Goal: Transaction & Acquisition: Purchase product/service

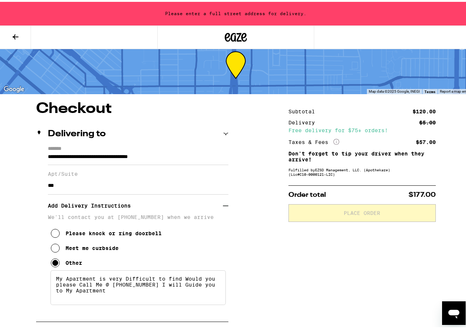
click at [139, 212] on h3 "Add Delivery Instructions" at bounding box center [135, 203] width 175 height 17
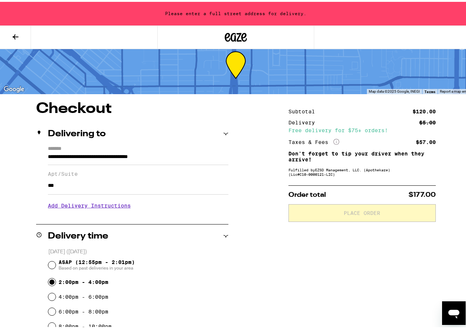
click at [14, 32] on icon at bounding box center [15, 35] width 9 height 9
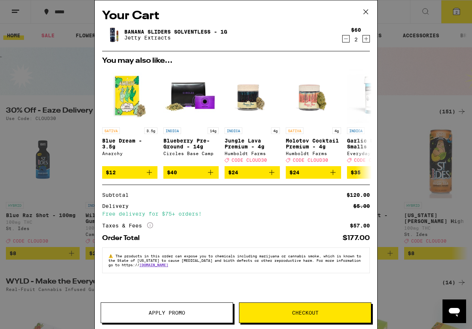
click at [165, 314] on span "Apply Promo" at bounding box center [167, 312] width 37 height 5
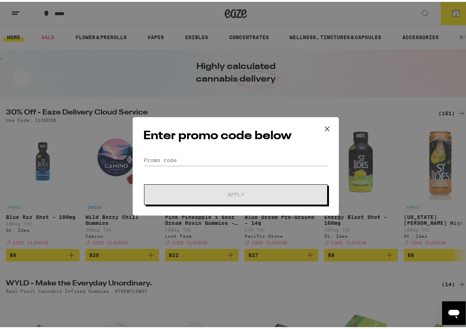
click at [325, 121] on button at bounding box center [327, 127] width 23 height 24
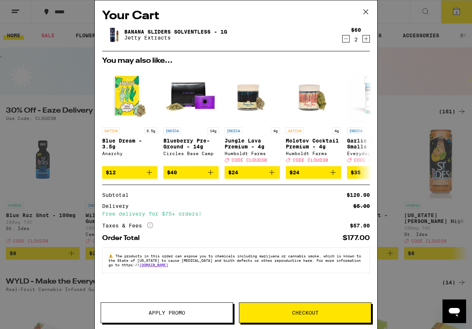
click at [292, 313] on span "Checkout" at bounding box center [305, 312] width 27 height 5
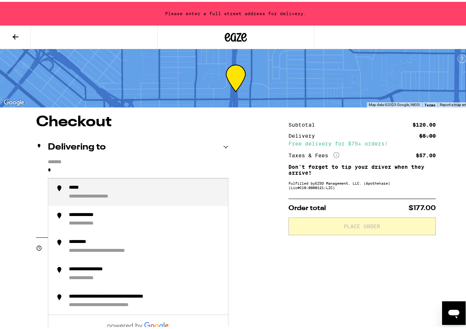
drag, startPoint x: 117, startPoint y: 166, endPoint x: 33, endPoint y: 167, distance: 83.7
click at [33, 167] on div "**********" at bounding box center [236, 310] width 472 height 395
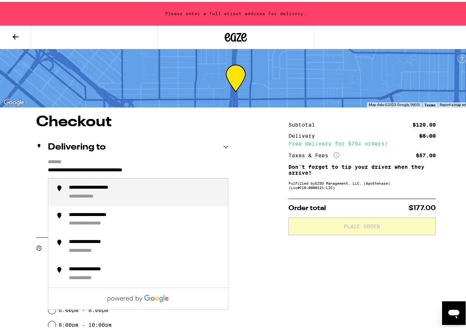
click at [181, 169] on input "**********" at bounding box center [138, 170] width 181 height 13
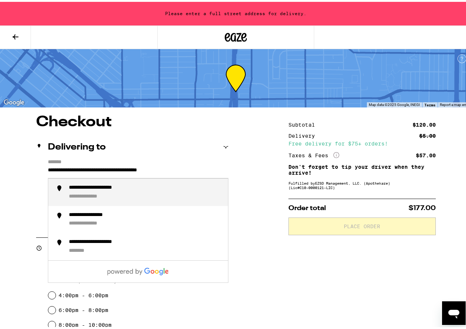
click at [167, 166] on input "**********" at bounding box center [138, 170] width 181 height 13
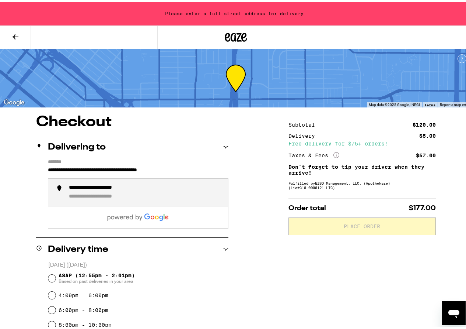
click at [169, 170] on input "**********" at bounding box center [138, 170] width 181 height 13
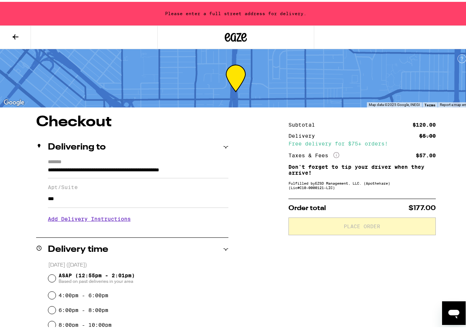
click at [230, 169] on div "**********" at bounding box center [236, 310] width 472 height 395
click at [229, 167] on div "**********" at bounding box center [236, 310] width 472 height 395
click at [228, 168] on div "**********" at bounding box center [236, 310] width 472 height 395
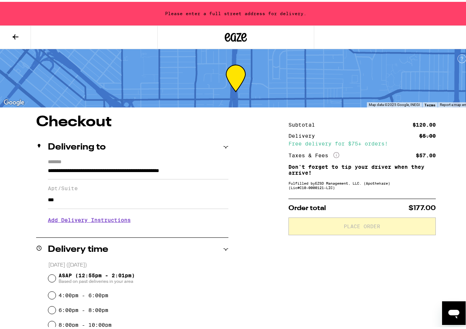
drag, startPoint x: 212, startPoint y: 169, endPoint x: 239, endPoint y: 177, distance: 28.1
click at [239, 177] on div "**********" at bounding box center [236, 310] width 472 height 395
drag, startPoint x: 124, startPoint y: 169, endPoint x: 93, endPoint y: 171, distance: 30.7
click at [93, 171] on input "**********" at bounding box center [138, 171] width 181 height 14
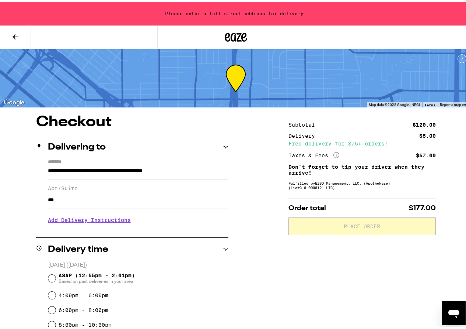
click at [178, 169] on input "**********" at bounding box center [138, 171] width 181 height 14
drag, startPoint x: 90, startPoint y: 167, endPoint x: 249, endPoint y: 191, distance: 160.8
click at [249, 191] on div "**********" at bounding box center [236, 310] width 472 height 395
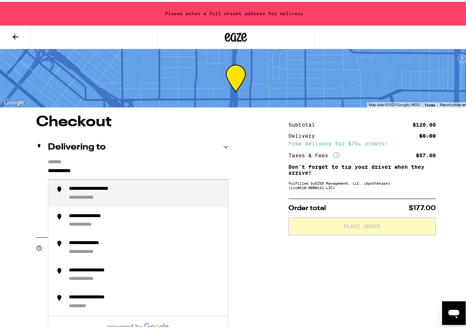
click at [106, 189] on div "**********" at bounding box center [104, 187] width 70 height 7
type input "**********"
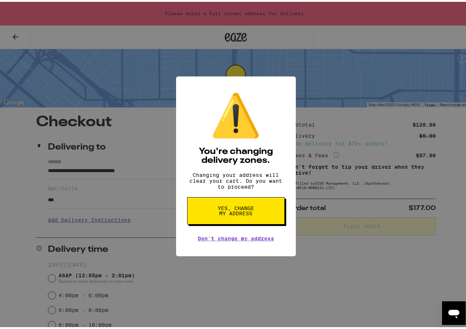
click at [229, 214] on span "Yes, change my address" at bounding box center [236, 209] width 38 height 10
radio input "false"
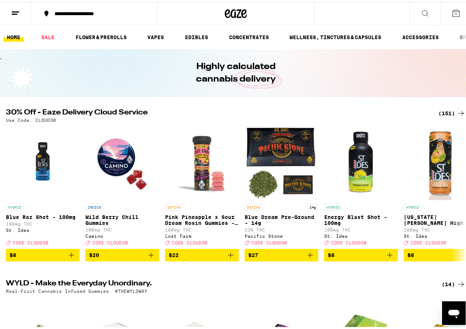
click at [452, 10] on icon at bounding box center [456, 11] width 9 height 9
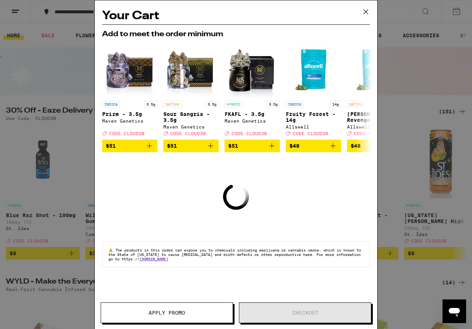
click at [363, 14] on icon at bounding box center [365, 11] width 11 height 11
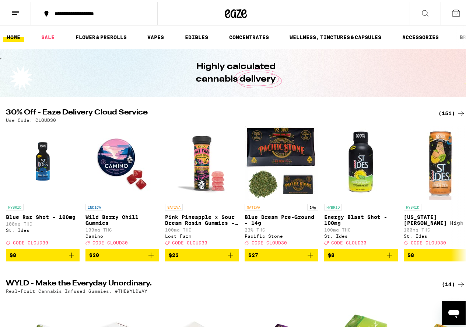
click at [349, 15] on div "**********" at bounding box center [236, 12] width 472 height 24
click at [425, 9] on button at bounding box center [425, 11] width 31 height 23
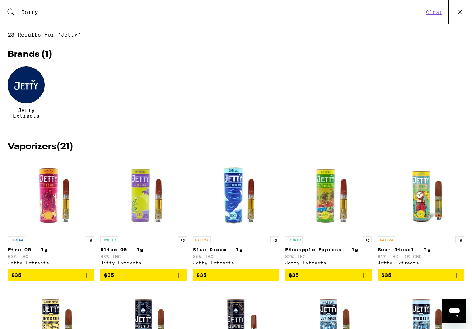
type input "Jetty"
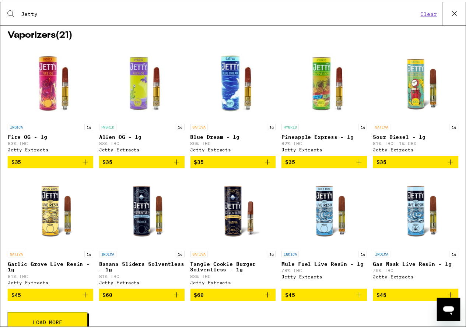
scroll to position [160, 0]
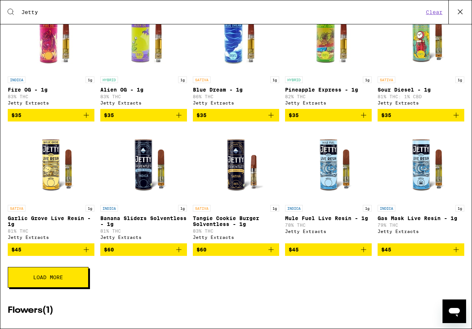
click at [121, 227] on p "Banana Sliders Solventless - 1g" at bounding box center [143, 221] width 87 height 12
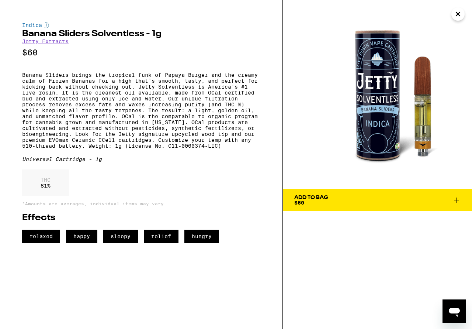
click at [455, 199] on icon at bounding box center [456, 199] width 9 height 9
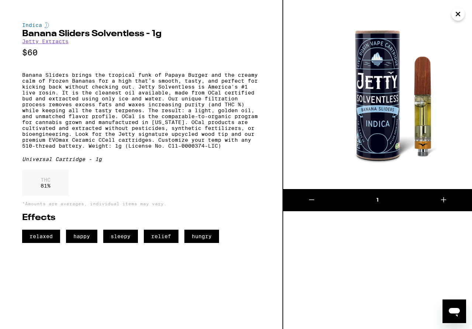
click at [442, 199] on icon at bounding box center [443, 199] width 5 height 5
click at [459, 16] on icon "Close" at bounding box center [458, 13] width 9 height 11
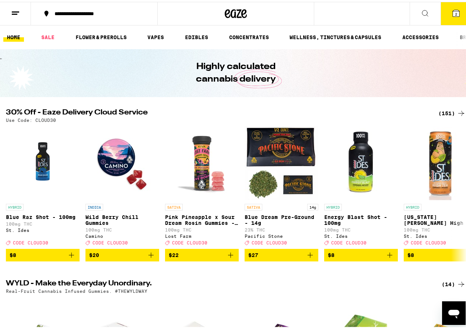
click at [447, 16] on button "2" at bounding box center [456, 11] width 31 height 23
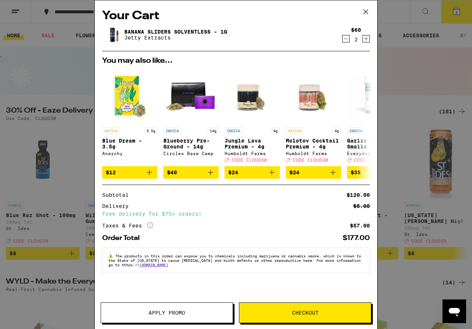
click at [282, 318] on button "Checkout" at bounding box center [305, 312] width 132 height 21
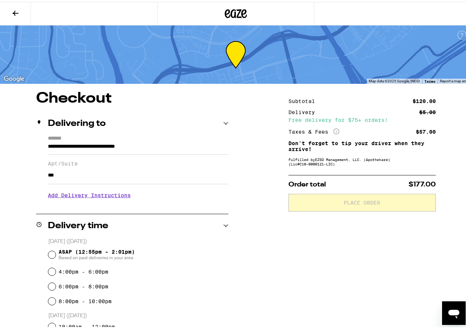
click at [182, 143] on input "**********" at bounding box center [138, 146] width 181 height 13
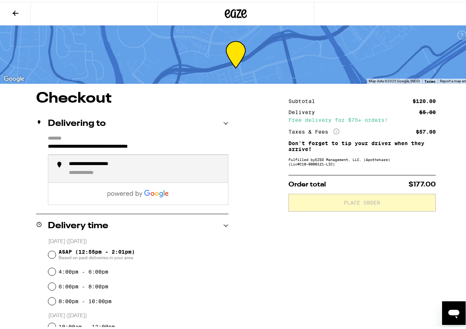
click at [121, 173] on div "**********" at bounding box center [145, 166] width 153 height 15
type input "**********"
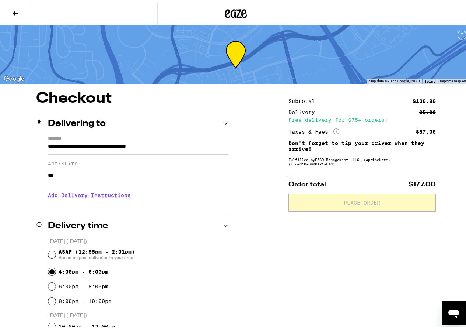
click at [49, 270] on input "4:00pm - 6:00pm" at bounding box center [51, 269] width 7 height 7
radio input "true"
click at [87, 197] on h3 "Add Delivery Instructions" at bounding box center [138, 193] width 181 height 17
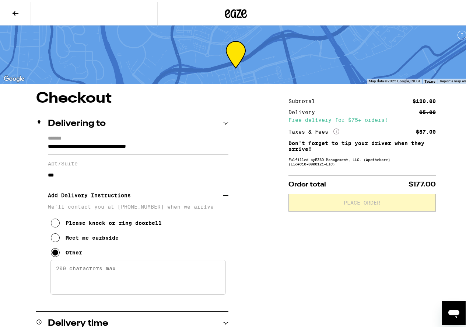
click at [72, 267] on textarea "Enter any other delivery instructions you want driver to know" at bounding box center [139, 275] width 176 height 35
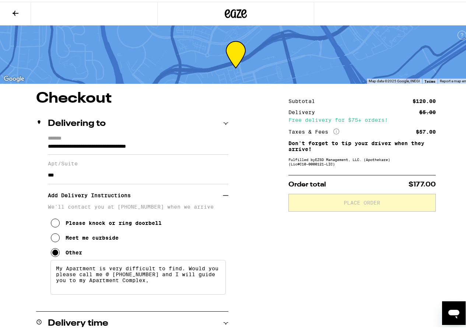
click at [150, 286] on textarea "My Apartment is very difficult to find. Would you please call me @ 619-323-1263…" at bounding box center [139, 275] width 176 height 35
type textarea "My Apartment is very difficult to find. Would you please call me @ 619-323-1263…"
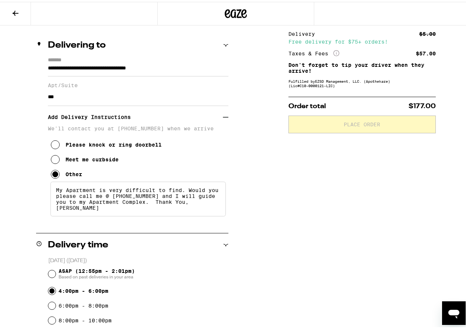
scroll to position [71, 0]
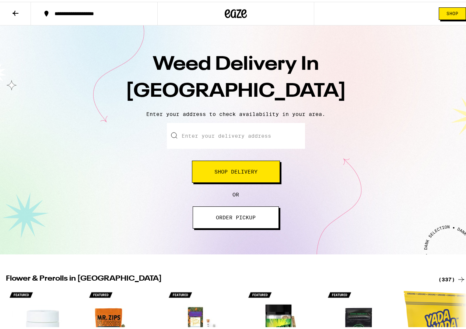
click at [233, 171] on span "Shop Delivery" at bounding box center [236, 169] width 43 height 5
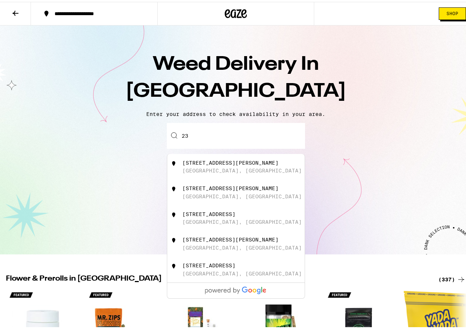
click at [200, 166] on div "2348 Russell Park Way San Diego, CA" at bounding box center [249, 165] width 132 height 14
type input "2348 Russell Park Way, San Diego, CA"
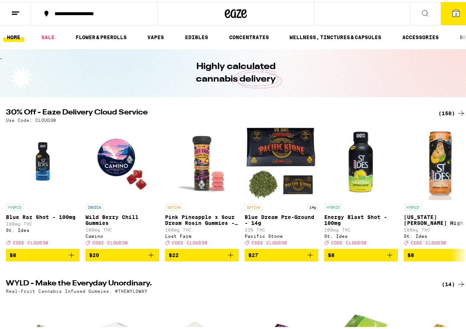
click at [423, 10] on icon at bounding box center [425, 11] width 9 height 9
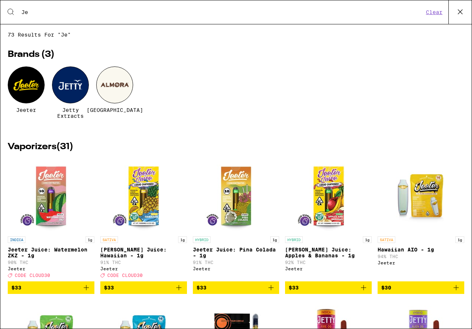
type input "Je"
click at [79, 76] on div at bounding box center [70, 84] width 37 height 37
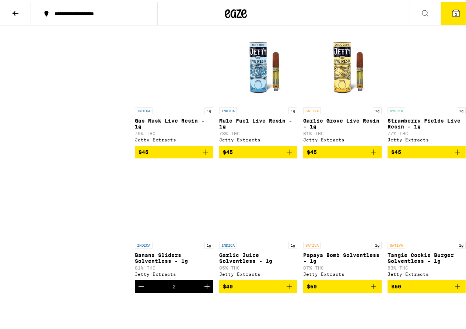
scroll to position [492, 0]
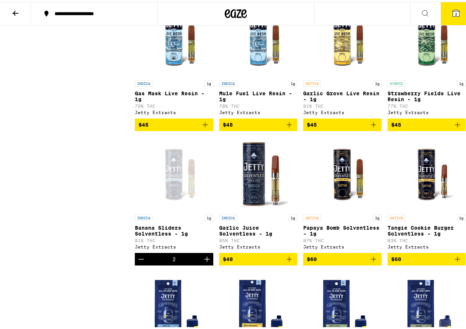
click at [246, 196] on img "Open page for Garlic Juice Solventless - 1g from Jetty Extracts" at bounding box center [259, 172] width 74 height 74
click at [339, 201] on img "Open page for Papaya Bomb Solventless - 1g from Jetty Extracts" at bounding box center [343, 172] width 74 height 74
click at [352, 235] on p "Papaya Bomb Solventless - 1g" at bounding box center [342, 229] width 79 height 12
click at [414, 185] on img "Open page for Tangie Cookie Burger Solventless - 1g from Jetty Extracts" at bounding box center [427, 172] width 74 height 74
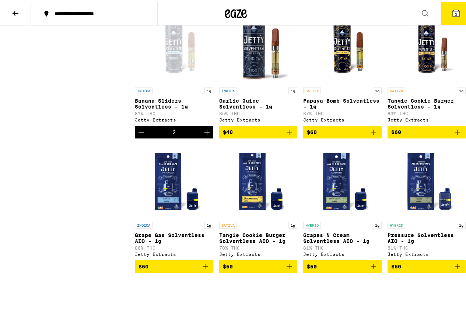
scroll to position [621, 0]
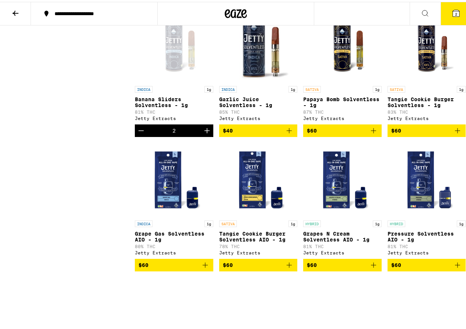
click at [187, 243] on div "INDICA 1g Grape Gas Solventless AIO - 1g 80% THC Jetty Extracts" at bounding box center [174, 235] width 79 height 35
click at [255, 201] on img "Open page for Tangie Cookie Burger Solventless AIO - 1g from Jetty Extracts" at bounding box center [259, 178] width 74 height 74
click at [187, 240] on p "Grape Gas Solventless AIO - 1g" at bounding box center [174, 235] width 79 height 12
click at [167, 193] on img "Open page for Grape Gas Solventless AIO - 1g from Jetty Extracts" at bounding box center [174, 178] width 74 height 74
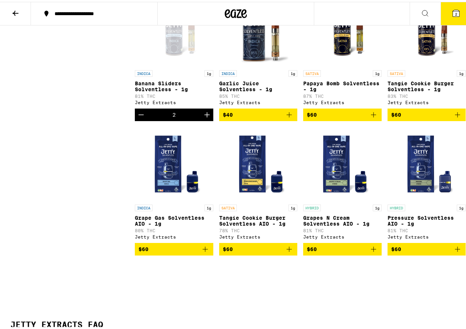
scroll to position [641, 0]
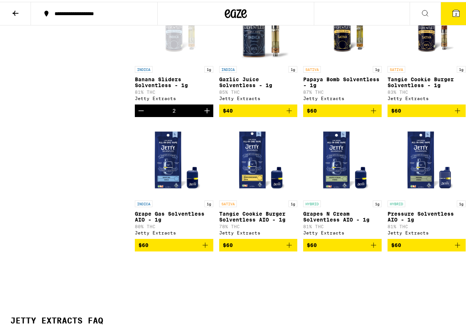
click at [165, 221] on p "Grape Gas Solventless AIO - 1g" at bounding box center [174, 215] width 79 height 12
click at [256, 184] on img "Open page for Tangie Cookie Burger Solventless AIO - 1g from Jetty Extracts" at bounding box center [259, 158] width 74 height 74
click at [245, 221] on p "Tangie Cookie Burger Solventless AIO - 1g" at bounding box center [258, 215] width 79 height 12
click at [333, 221] on p "Grapes N Cream Solventless AIO - 1g" at bounding box center [342, 215] width 79 height 12
click at [421, 173] on img "Open page for Pressure Solventless AIO - 1g from Jetty Extracts" at bounding box center [427, 158] width 74 height 74
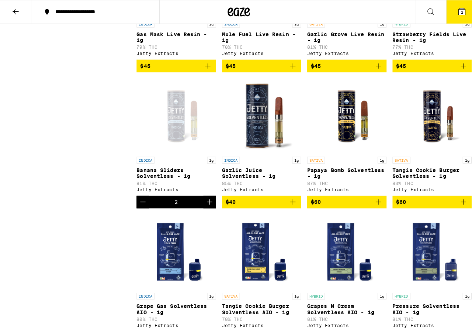
scroll to position [584, 0]
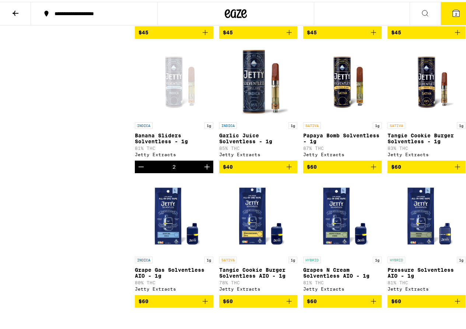
click at [171, 104] on div "Open page for Banana Sliders Solventless - 1g from Jetty Extracts" at bounding box center [174, 80] width 74 height 74
click at [237, 142] on p "Garlic Juice Solventless - 1g" at bounding box center [258, 137] width 79 height 12
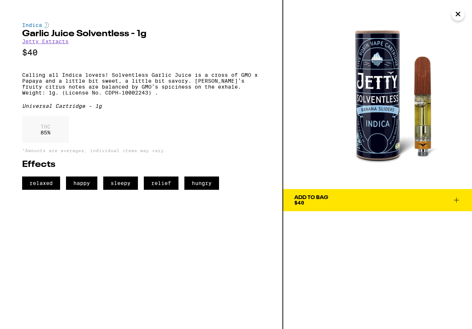
click at [460, 199] on icon at bounding box center [456, 199] width 9 height 9
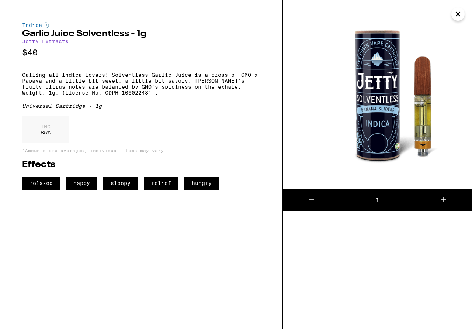
click at [453, 198] on button at bounding box center [443, 200] width 57 height 22
drag, startPoint x: 291, startPoint y: 282, endPoint x: 295, endPoint y: 254, distance: 27.7
click at [295, 254] on div "2" at bounding box center [377, 164] width 189 height 329
click at [455, 13] on icon "Close" at bounding box center [458, 13] width 9 height 11
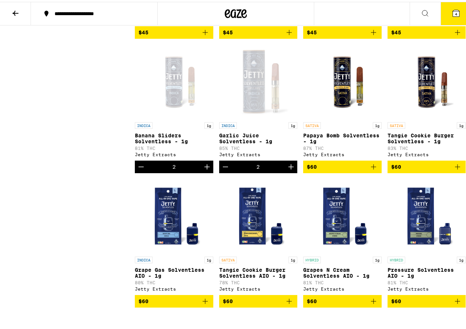
click at [453, 12] on icon at bounding box center [456, 11] width 7 height 7
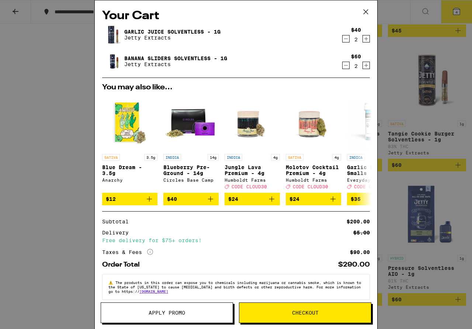
click at [179, 58] on link "Banana Sliders Solventless - 1g" at bounding box center [175, 58] width 103 height 6
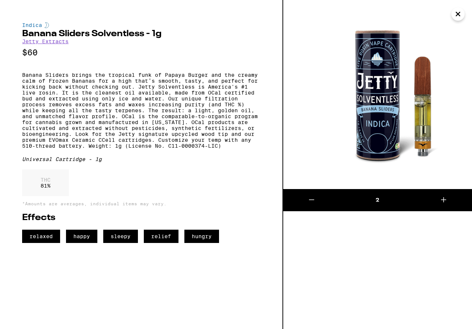
scroll to position [584, 0]
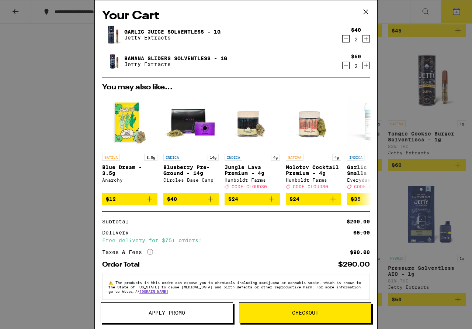
click at [184, 30] on link "Garlic Juice Solventless - 1g" at bounding box center [172, 32] width 96 height 6
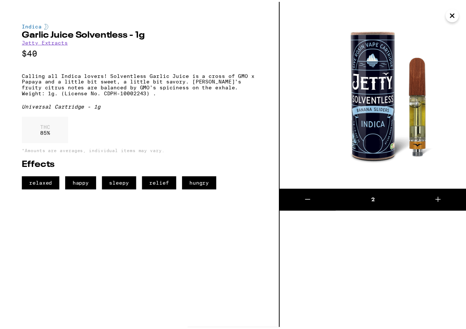
scroll to position [584, 0]
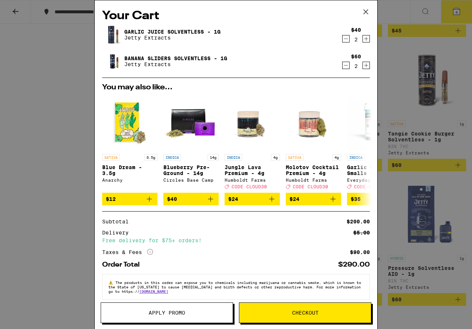
click at [416, 224] on div "Your Cart Garlic Juice Solventless - 1g Jetty Extracts $40 2 Banana Sliders Sol…" at bounding box center [236, 164] width 472 height 329
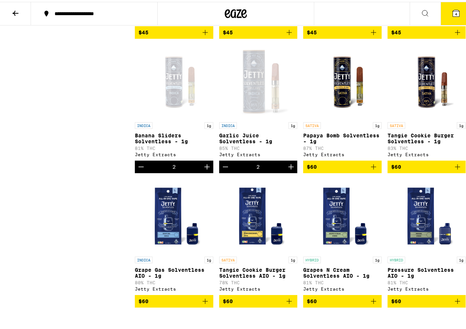
click at [453, 11] on icon at bounding box center [456, 11] width 7 height 7
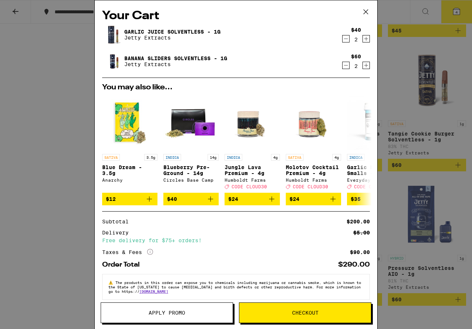
click at [343, 39] on icon "Decrement" at bounding box center [346, 38] width 7 height 9
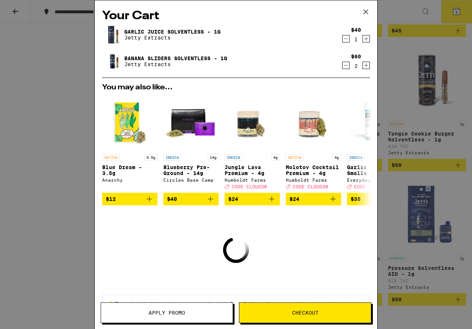
click at [343, 39] on icon "Decrement" at bounding box center [346, 38] width 7 height 9
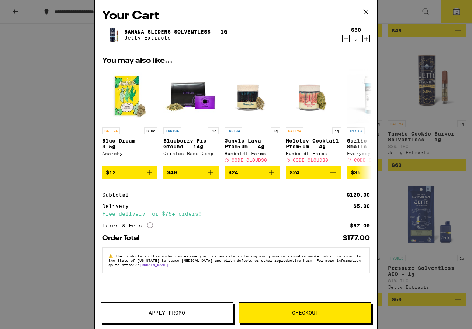
click at [347, 38] on icon "Decrement" at bounding box center [346, 38] width 7 height 9
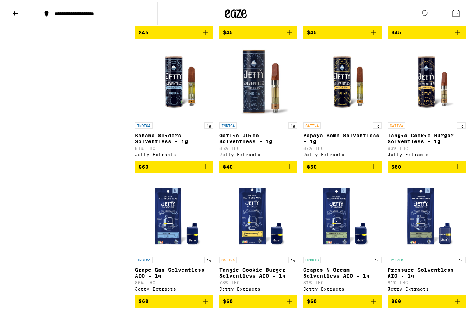
click at [347, 38] on div "Your Cart You may also like... SATIVA 3.5g Blue Dream - 3.5g Anarchy $12 INDICA…" at bounding box center [236, 164] width 472 height 329
click at [180, 280] on div "Your Cart You may also like... SATIVA 3.5g Blue Dream - 3.5g Anarchy $12 INDICA…" at bounding box center [236, 164] width 472 height 329
click at [180, 277] on p "Grape Gas Solventless AIO - 1g" at bounding box center [174, 271] width 79 height 12
click at [243, 277] on p "Tangie Cookie Burger Solventless AIO - 1g" at bounding box center [258, 271] width 79 height 12
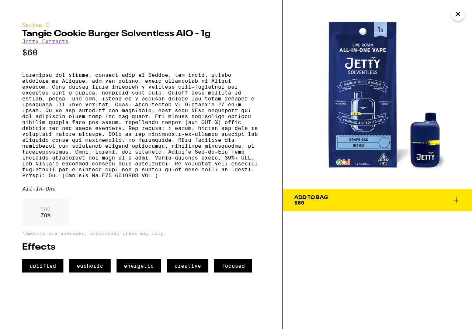
click at [458, 198] on icon at bounding box center [456, 199] width 9 height 9
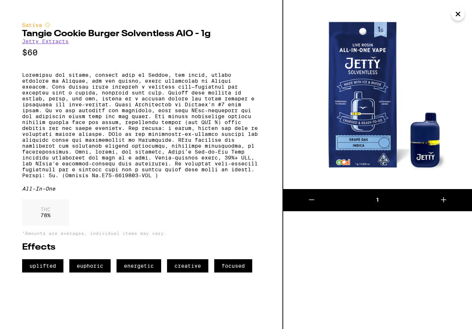
click at [445, 199] on icon at bounding box center [443, 199] width 9 height 9
click at [465, 85] on img at bounding box center [377, 94] width 189 height 189
click at [457, 11] on icon "Close" at bounding box center [458, 13] width 9 height 11
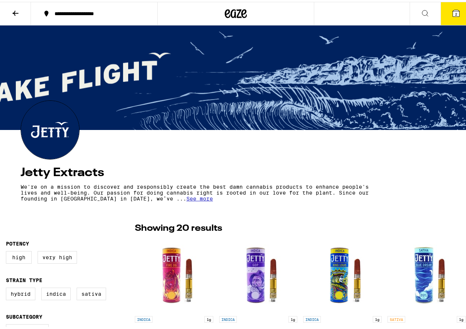
click at [455, 10] on span "2" at bounding box center [456, 12] width 2 height 4
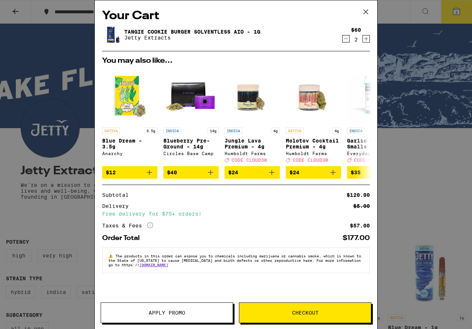
click at [290, 310] on span "Checkout" at bounding box center [305, 312] width 132 height 5
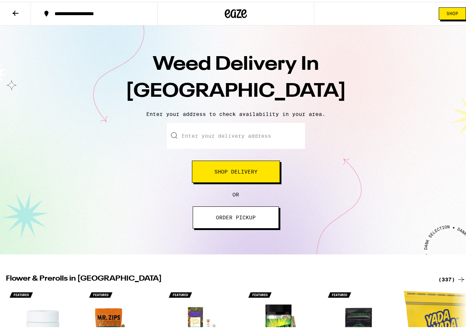
click at [222, 136] on input "Enter your delivery address" at bounding box center [236, 134] width 138 height 26
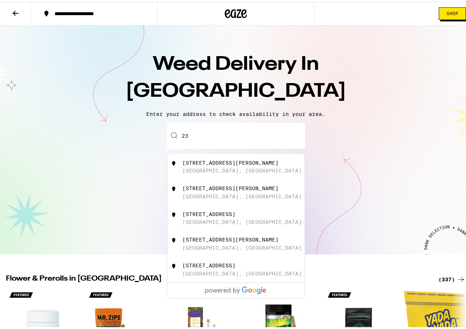
click at [225, 164] on div "2348 Russell Park Way" at bounding box center [231, 161] width 96 height 6
type input "2348 Russell Park Way, San Diego, CA"
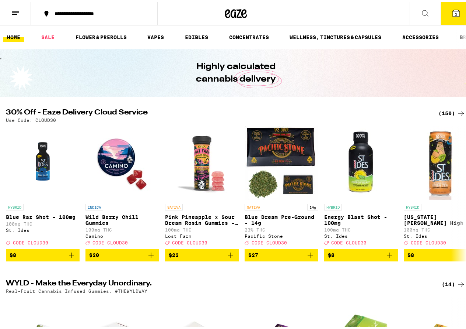
click at [453, 9] on icon at bounding box center [456, 11] width 7 height 7
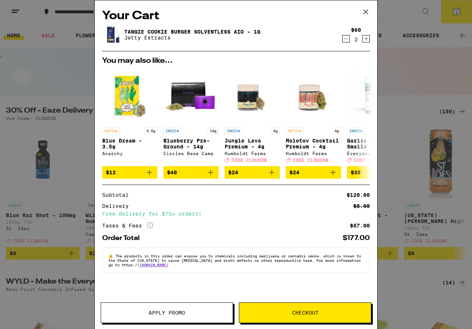
click at [187, 28] on div "Tangie Cookie Burger Solventless AIO - 1g Jetty Extracts" at bounding box center [221, 34] width 239 height 21
click at [187, 30] on link "Tangie Cookie Burger Solventless AIO - 1g" at bounding box center [192, 32] width 136 height 6
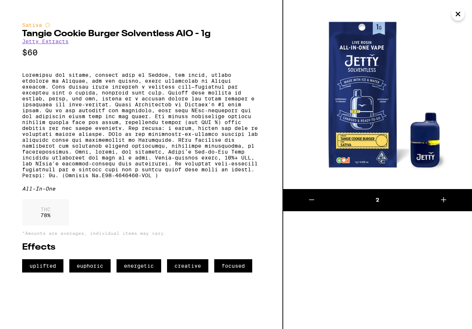
click at [311, 196] on icon at bounding box center [311, 199] width 9 height 9
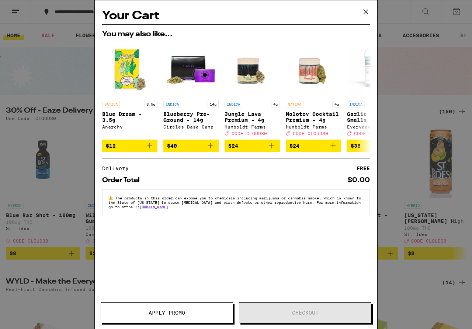
click at [367, 13] on icon at bounding box center [365, 11] width 11 height 11
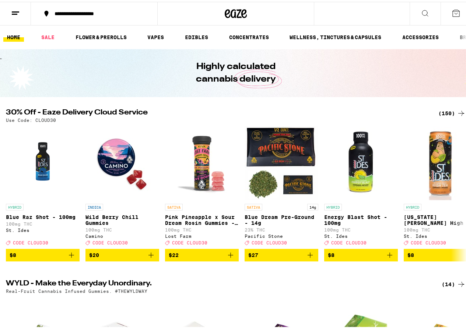
click at [421, 8] on icon at bounding box center [425, 11] width 9 height 9
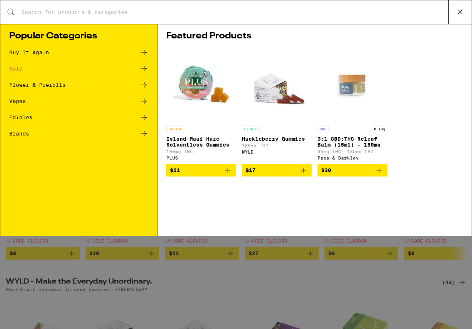
click at [229, 12] on input "Search for Products" at bounding box center [234, 12] width 427 height 7
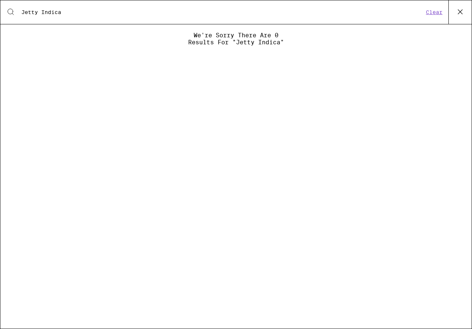
type input "Jetty Indica"
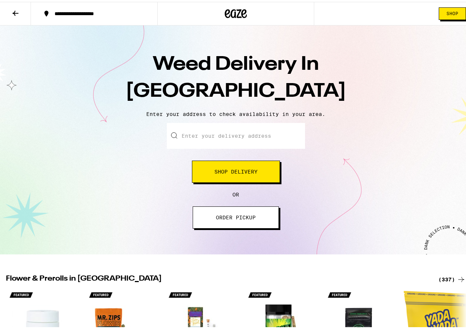
click at [224, 170] on span "Shop Delivery" at bounding box center [236, 169] width 43 height 5
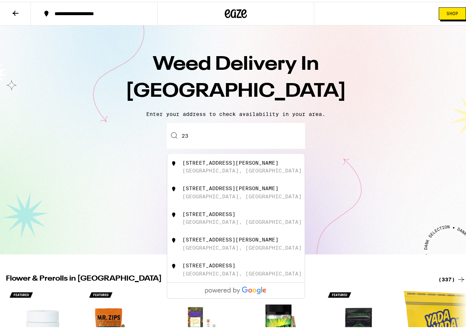
click at [246, 162] on div "2348 Russell Park Way" at bounding box center [231, 161] width 96 height 6
type input "2348 Russell Park Way, San Diego, CA"
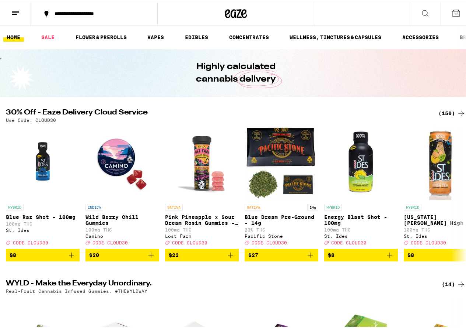
click at [415, 11] on button at bounding box center [425, 11] width 31 height 23
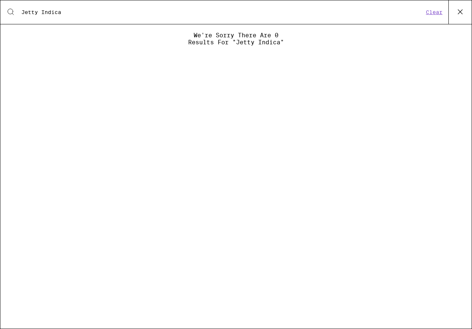
type input "Jetty Indica"
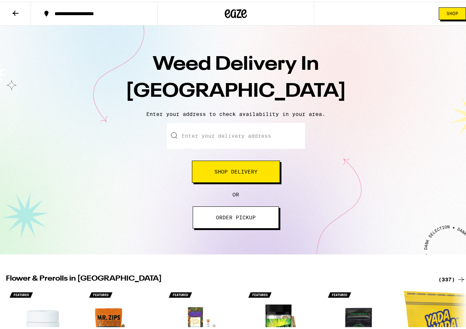
click at [225, 170] on span "Shop Delivery" at bounding box center [236, 169] width 43 height 5
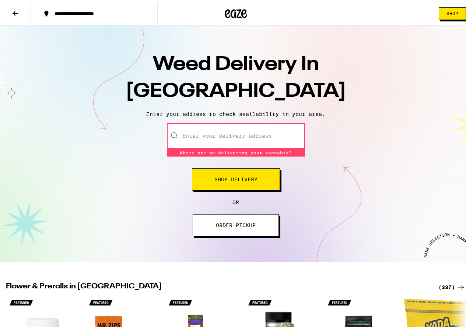
click at [200, 131] on input "Enter your delivery address" at bounding box center [236, 134] width 138 height 26
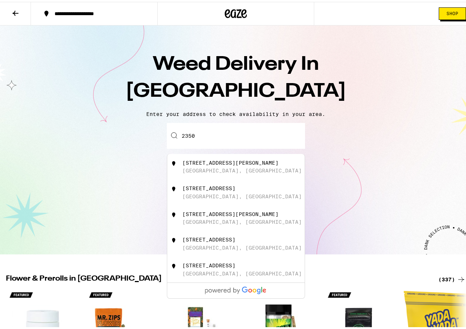
click at [192, 162] on div "[STREET_ADDRESS][PERSON_NAME]" at bounding box center [231, 161] width 96 height 6
type input "[STREET_ADDRESS][PERSON_NAME]"
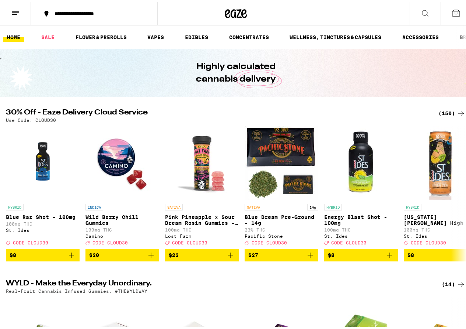
click at [452, 10] on icon at bounding box center [456, 11] width 9 height 9
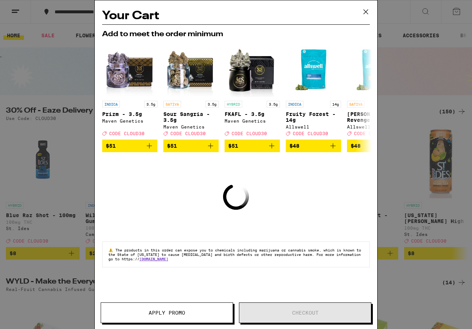
click at [415, 72] on div "Your Cart Add to meet the order minimum INDICA 3.5g Prizm - 3.5g Maven Genetics…" at bounding box center [236, 164] width 472 height 329
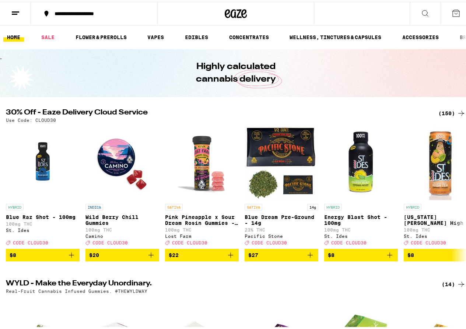
click at [423, 13] on icon at bounding box center [425, 11] width 9 height 9
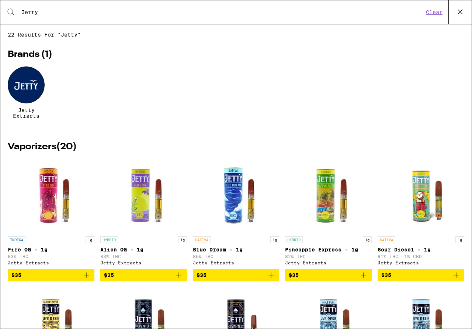
type input "Jetty"
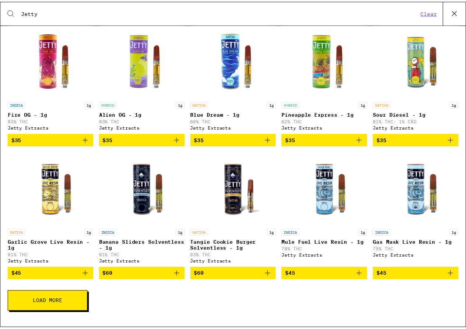
scroll to position [141, 0]
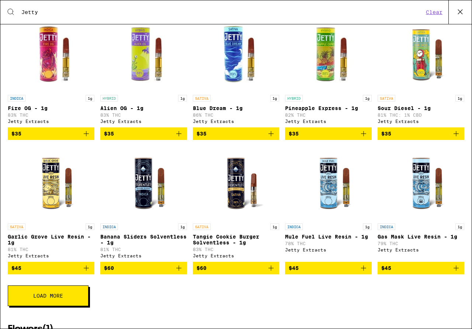
click at [131, 244] on p "Banana Sliders Solventless - 1g" at bounding box center [143, 239] width 87 height 12
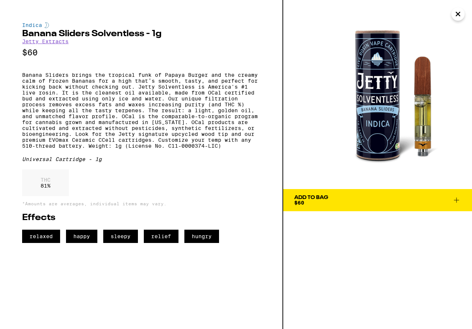
click at [459, 201] on icon at bounding box center [456, 199] width 9 height 9
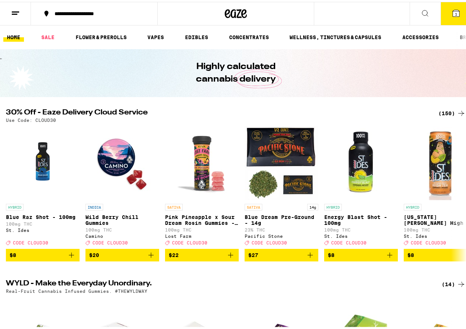
click at [421, 13] on icon at bounding box center [425, 11] width 9 height 9
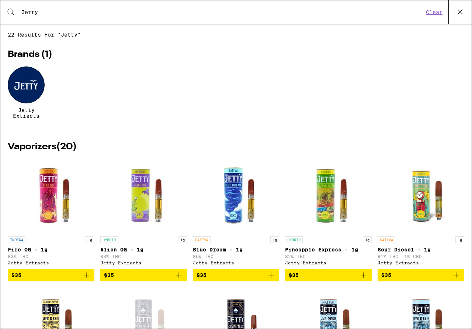
drag, startPoint x: 472, startPoint y: 47, endPoint x: 472, endPoint y: 67, distance: 20.7
click at [466, 67] on div "Search for Products Jetty Clear 22 results for "Jetty" Brands ( 1 ) Jetty Extra…" at bounding box center [236, 164] width 472 height 329
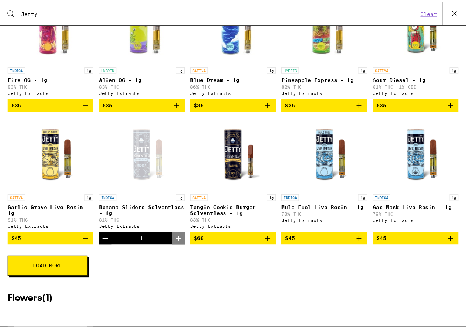
scroll to position [171, 0]
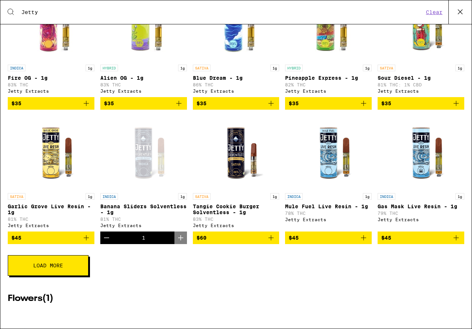
click at [48, 174] on img "Open page for Garlic Grove Live Resin - 1g from Jetty Extracts" at bounding box center [51, 152] width 74 height 74
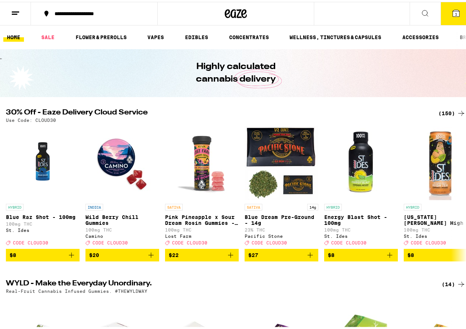
click at [424, 13] on button at bounding box center [425, 11] width 31 height 23
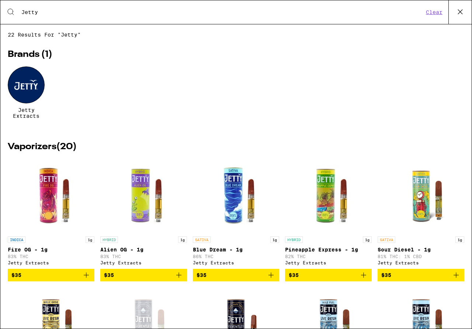
drag, startPoint x: 466, startPoint y: 22, endPoint x: 469, endPoint y: 30, distance: 8.6
click at [466, 30] on div "Search for Products Jetty Clear 22 results for "Jetty" Brands ( 1 ) Jetty Extra…" at bounding box center [236, 164] width 472 height 329
drag, startPoint x: 472, startPoint y: 44, endPoint x: 469, endPoint y: 61, distance: 17.5
click at [466, 61] on div "Search for Products Jetty Clear 22 results for "Jetty" Brands ( 1 ) Jetty Extra…" at bounding box center [236, 164] width 472 height 329
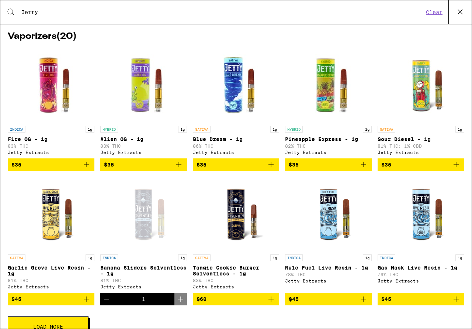
scroll to position [112, 0]
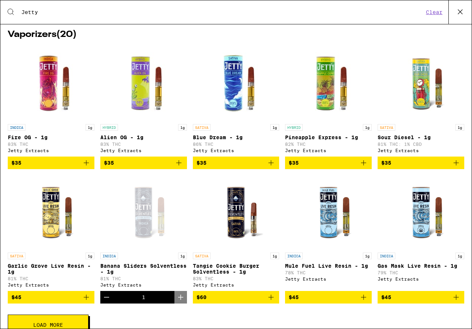
click at [138, 229] on div "Open page for Banana Sliders Solventless - 1g from Jetty Extracts" at bounding box center [144, 212] width 74 height 74
